Goal: Transaction & Acquisition: Purchase product/service

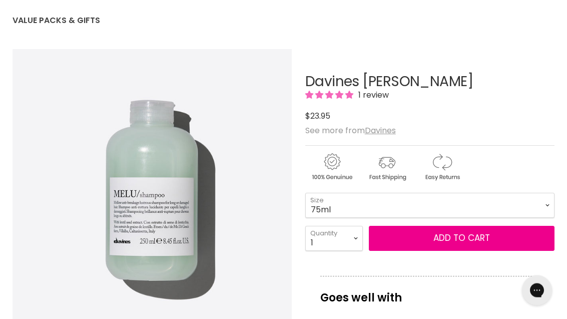
scroll to position [102, 0]
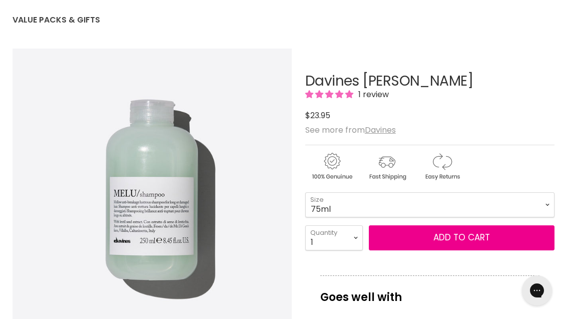
click at [392, 134] on u "Davines" at bounding box center [380, 130] width 31 height 12
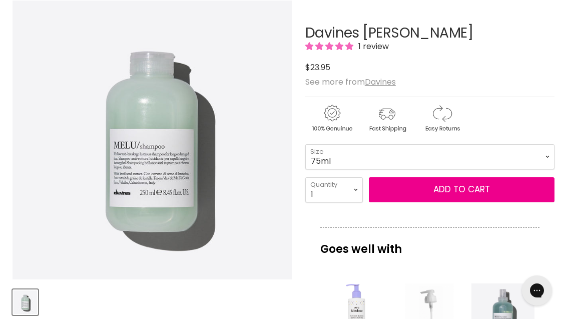
scroll to position [134, 0]
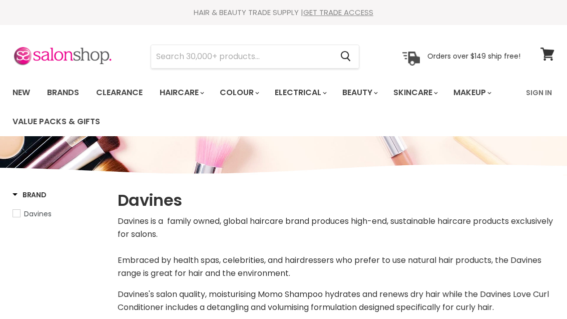
select select "manual"
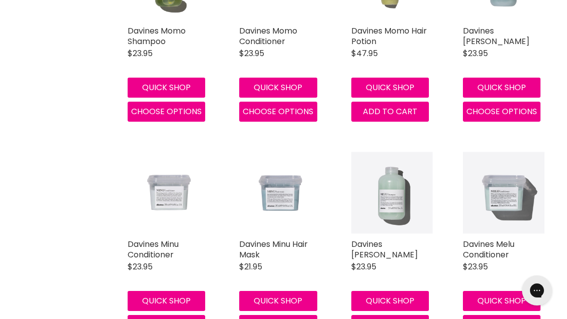
scroll to position [903, 0]
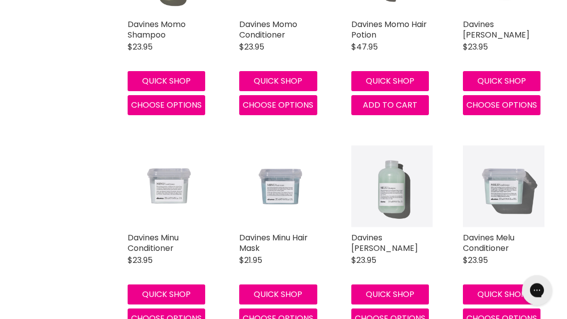
click at [396, 315] on span "Choose options" at bounding box center [390, 319] width 71 height 12
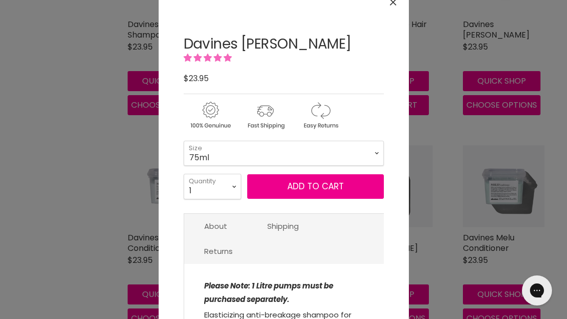
scroll to position [27, 0]
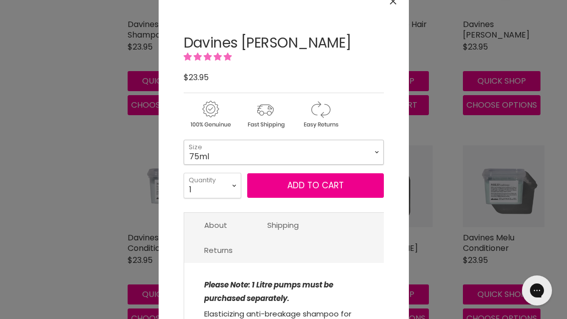
click at [384, 154] on select "75ml 250ml 1 Litre" at bounding box center [284, 152] width 200 height 25
select select "1 Litre"
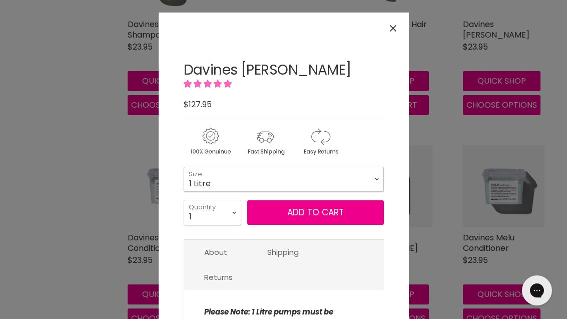
scroll to position [0, 0]
click at [470, 201] on div "Click or scroll to zoom Tap or pinch to zoom" at bounding box center [283, 159] width 567 height 319
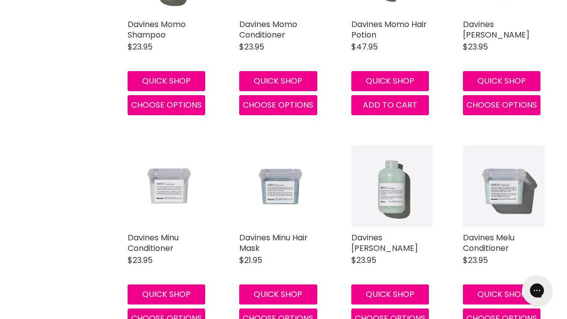
click at [519, 195] on img "Main content" at bounding box center [504, 186] width 82 height 82
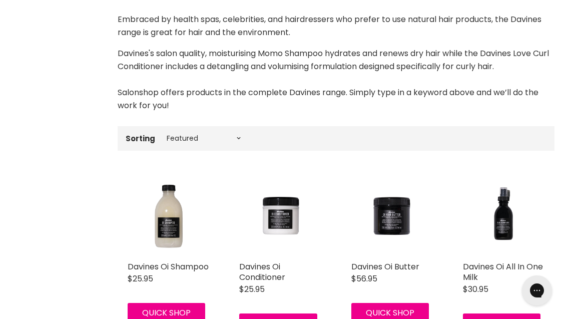
scroll to position [231, 0]
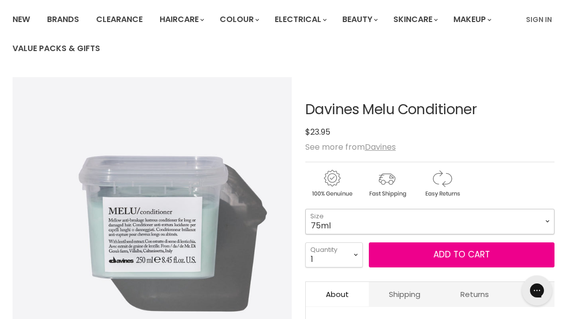
click at [542, 224] on select "75ml 250ml 1 Litre" at bounding box center [430, 221] width 249 height 25
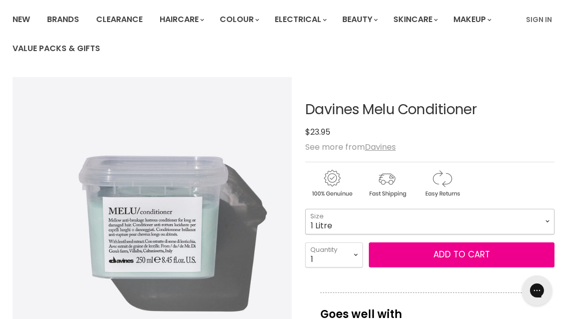
select select "1 Litre"
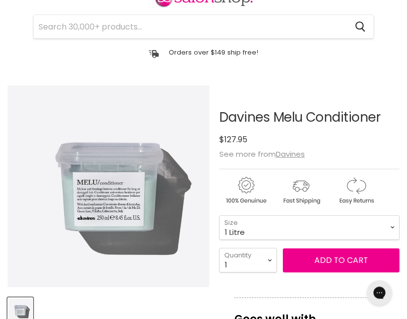
scroll to position [60, 0]
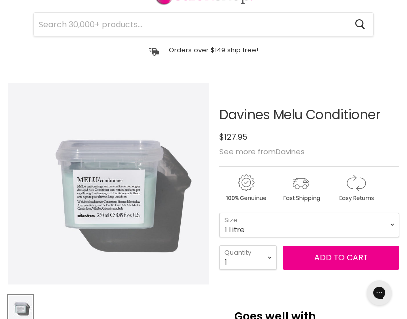
click at [374, 259] on button "Add to cart" at bounding box center [341, 258] width 117 height 24
click at [353, 265] on button "Add to cart" at bounding box center [341, 258] width 117 height 24
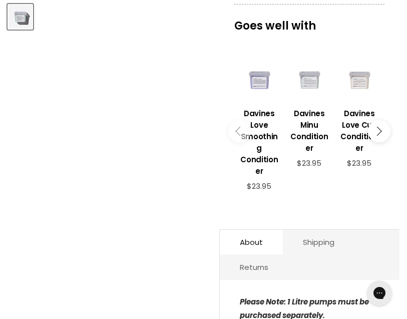
scroll to position [350, 0]
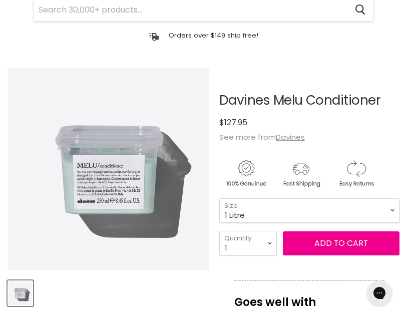
scroll to position [76, 0]
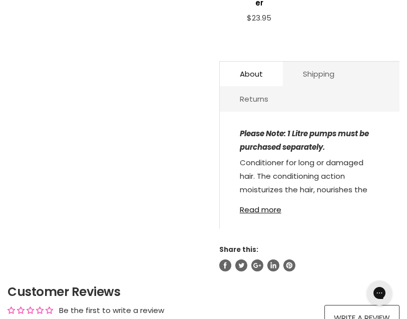
scroll to position [521, 0]
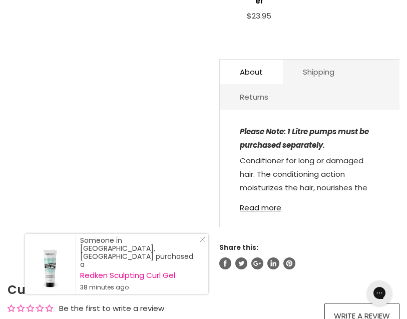
click at [360, 281] on div "Customer Reviews Be the first to write a review Write a review 0% (0) 0% (0) 0%…" at bounding box center [204, 304] width 392 height 47
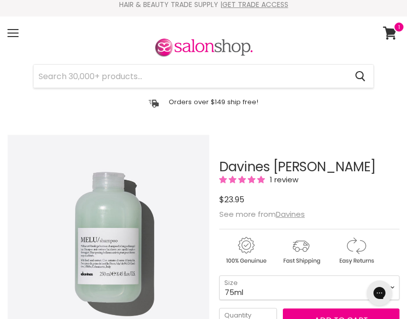
scroll to position [8, 0]
click at [349, 292] on select "75ml 250ml 1 Litre" at bounding box center [309, 287] width 180 height 25
select select "1 Litre"
click at [336, 319] on button "Add to cart" at bounding box center [341, 320] width 117 height 24
click at [348, 318] on button "Add to cart" at bounding box center [341, 320] width 117 height 24
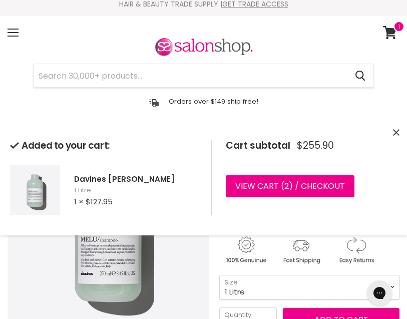
click at [280, 193] on link "View cart ( 2 ) / Checkout" at bounding box center [290, 186] width 129 height 22
